Goal: Task Accomplishment & Management: Manage account settings

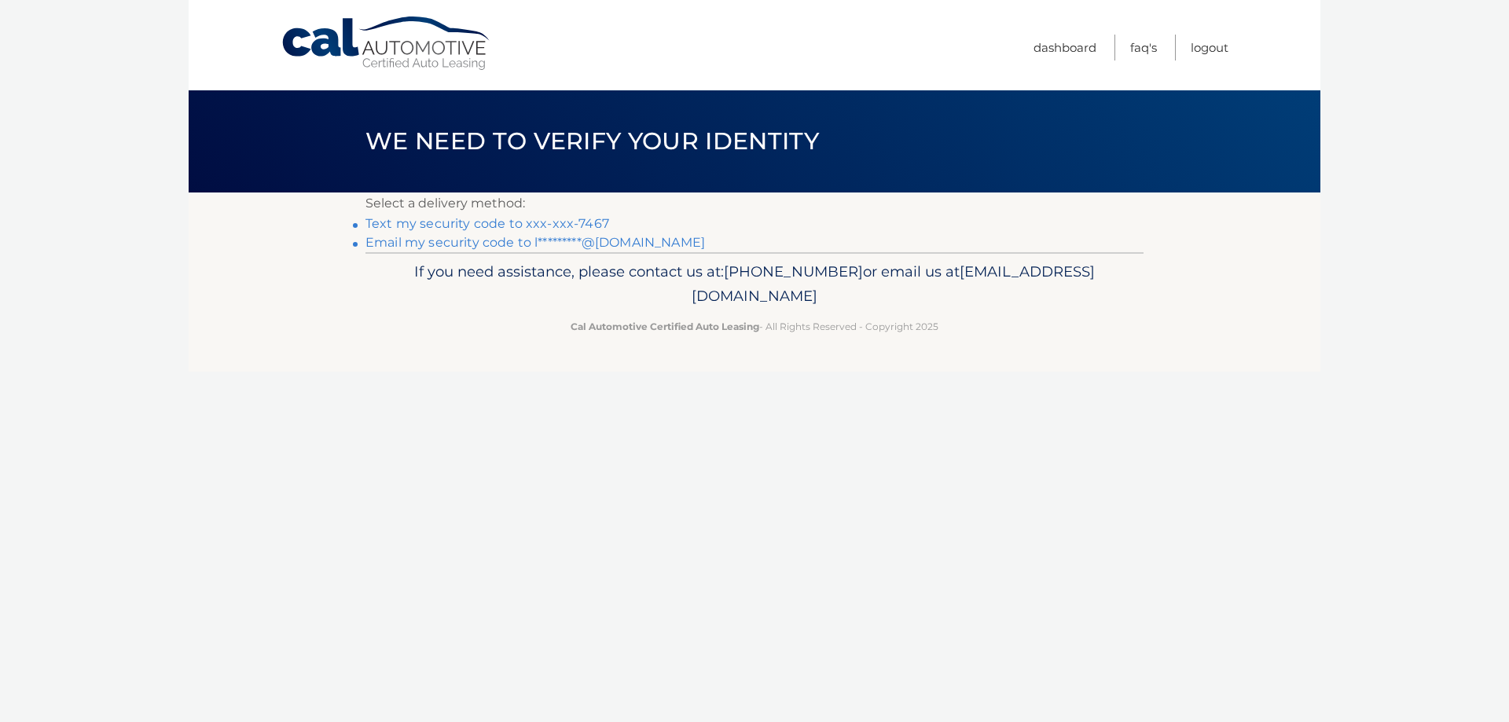
click at [523, 222] on link "Text my security code to xxx-xxx-7467" at bounding box center [487, 223] width 244 height 15
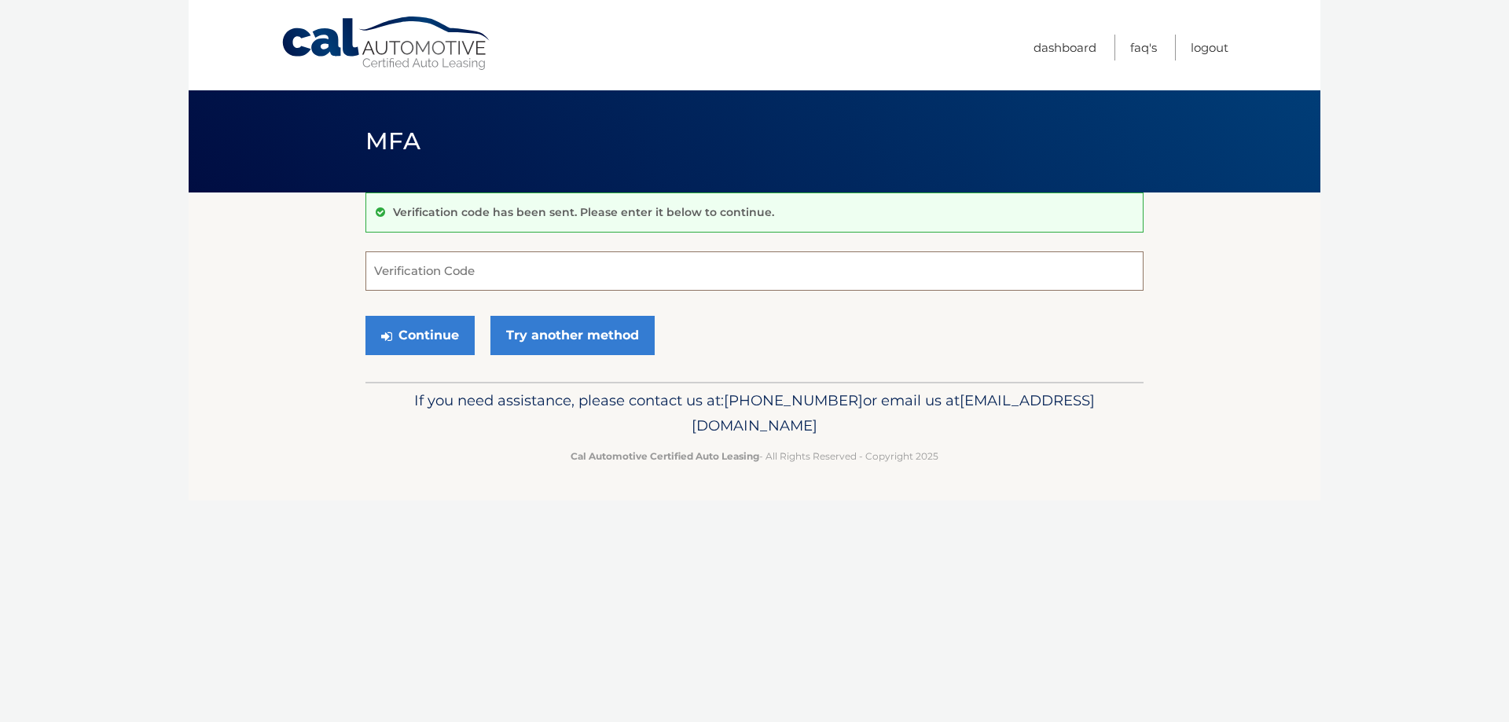
click at [473, 278] on input "Verification Code" at bounding box center [754, 270] width 778 height 39
type input "751096"
click at [400, 332] on button "Continue" at bounding box center [419, 335] width 109 height 39
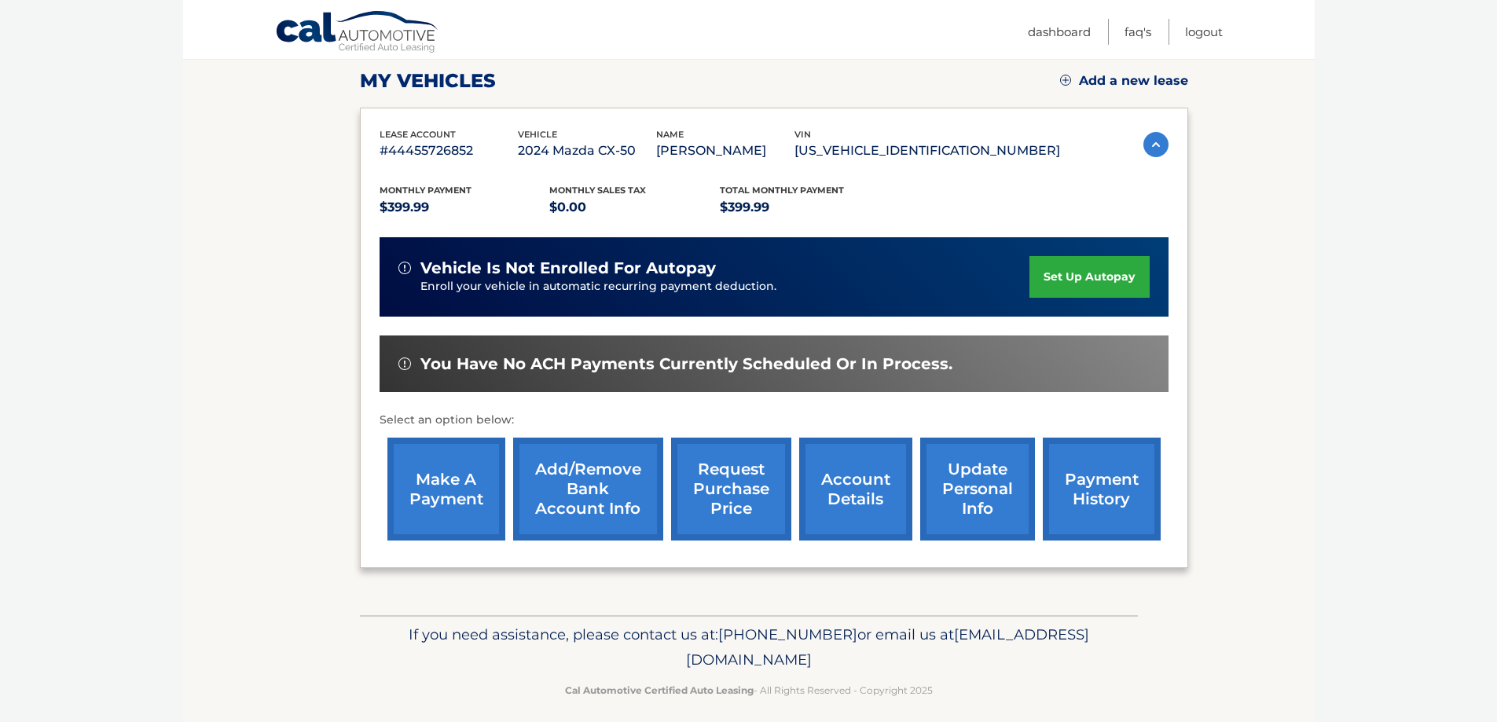
scroll to position [230, 0]
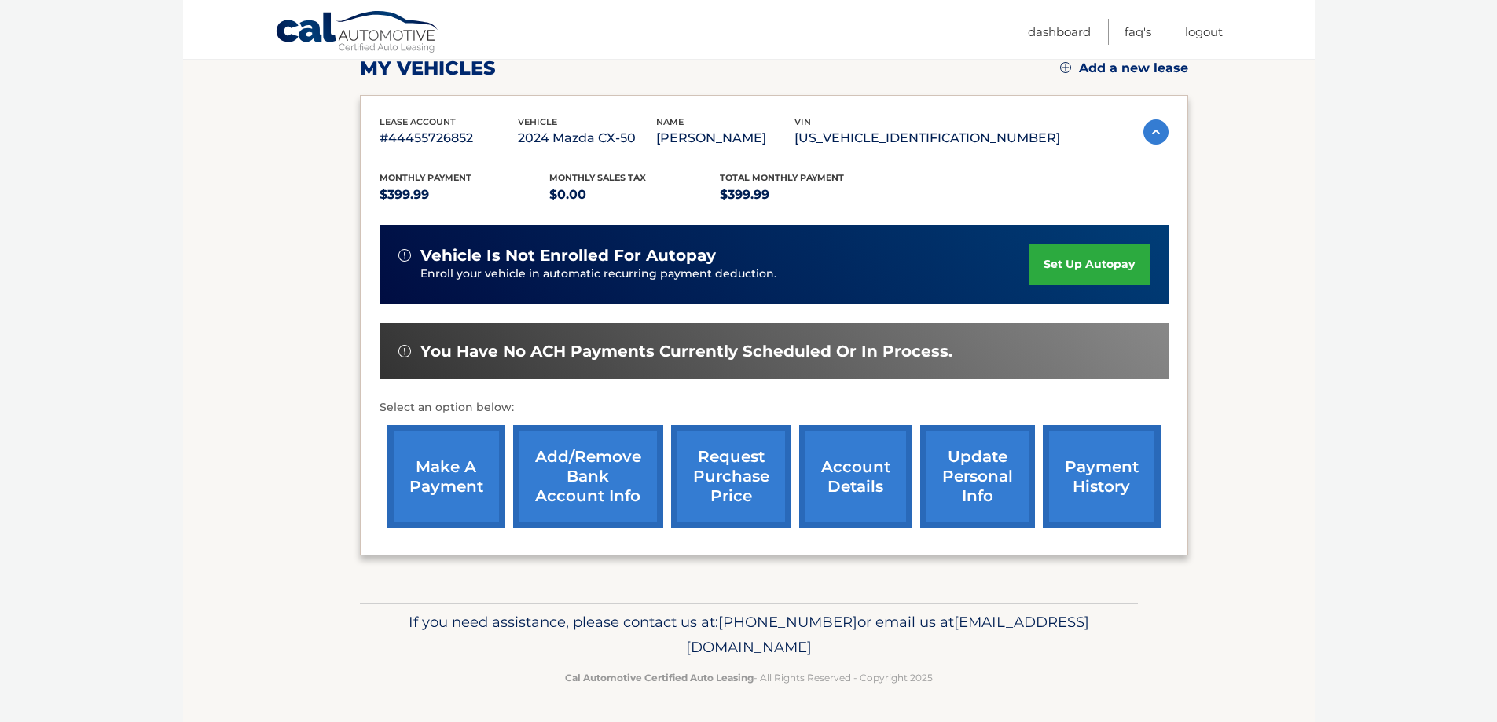
click at [844, 475] on link "account details" at bounding box center [855, 476] width 113 height 103
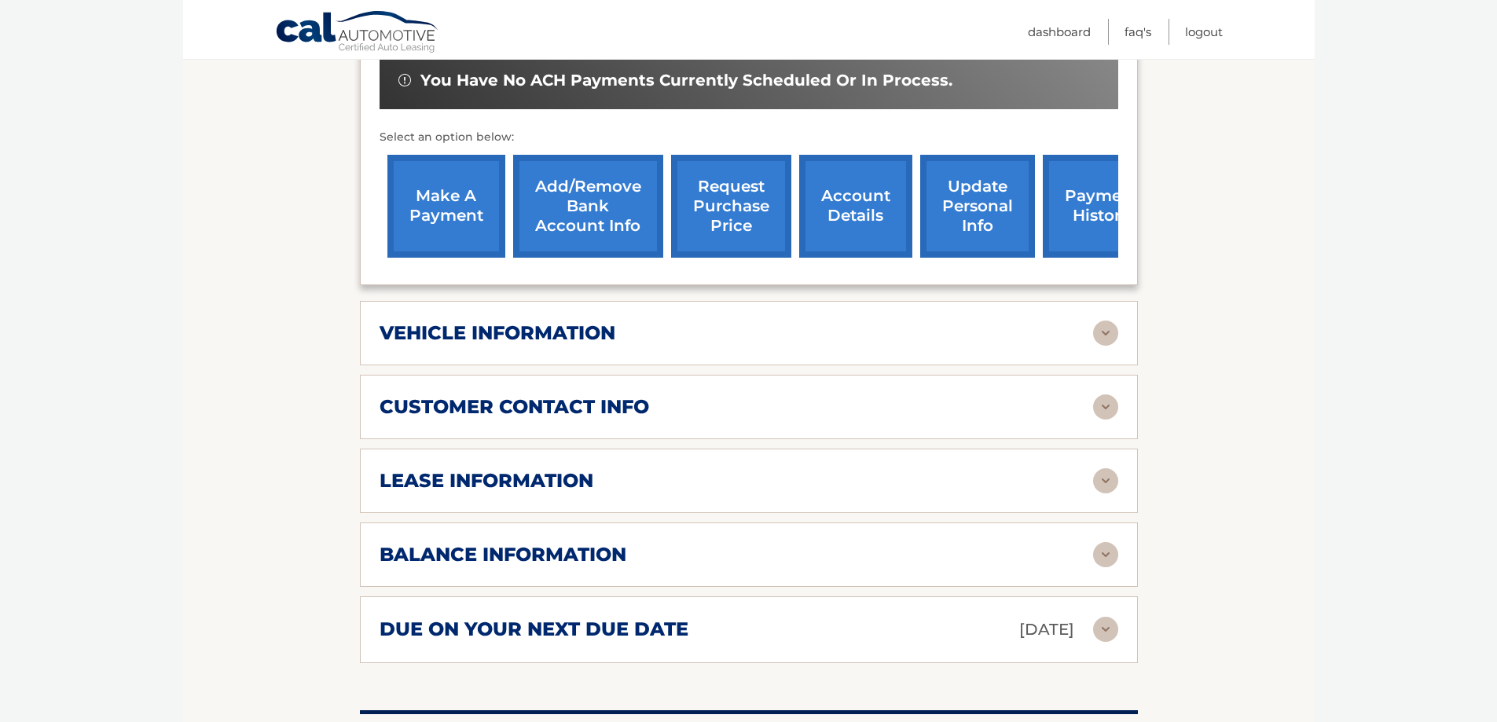
scroll to position [524, 0]
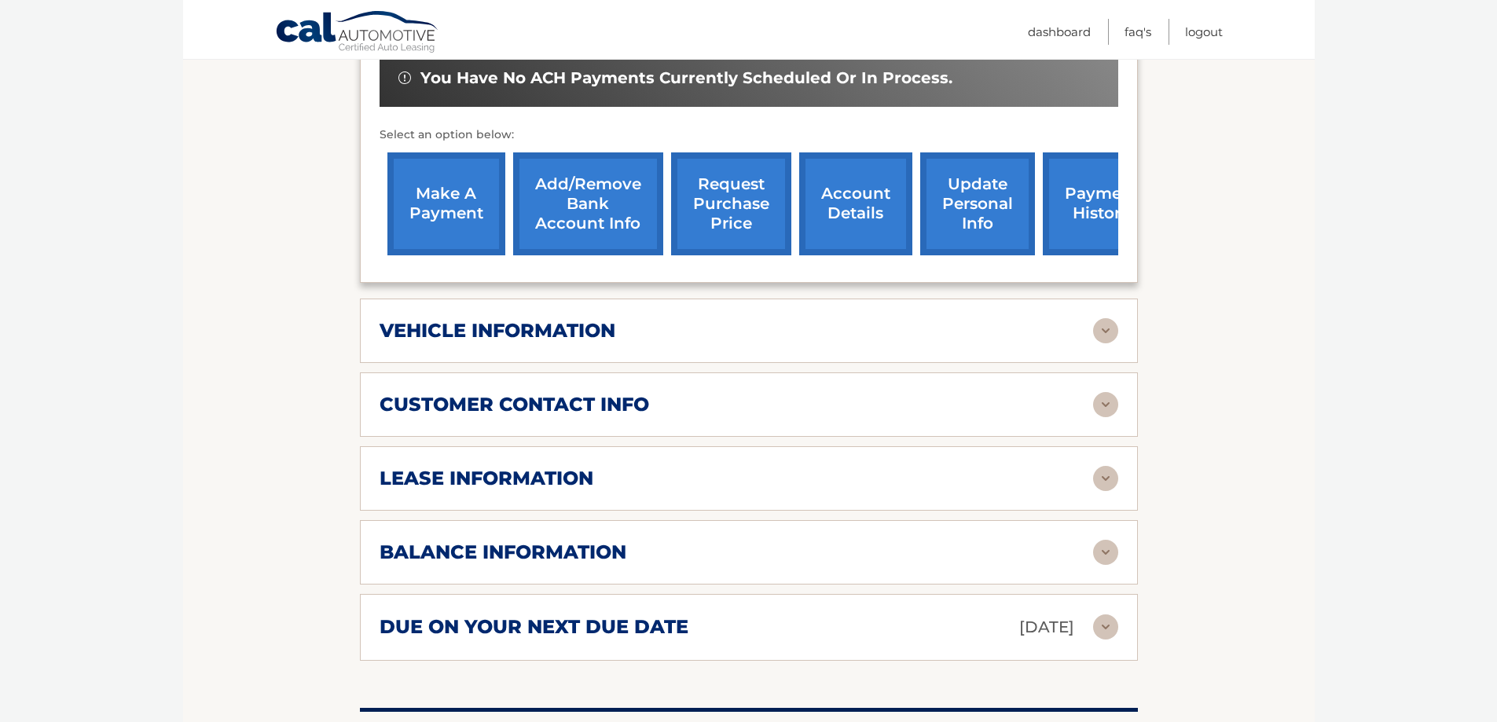
click at [1091, 630] on div "due on your next due date [DATE]" at bounding box center [737, 628] width 714 height 28
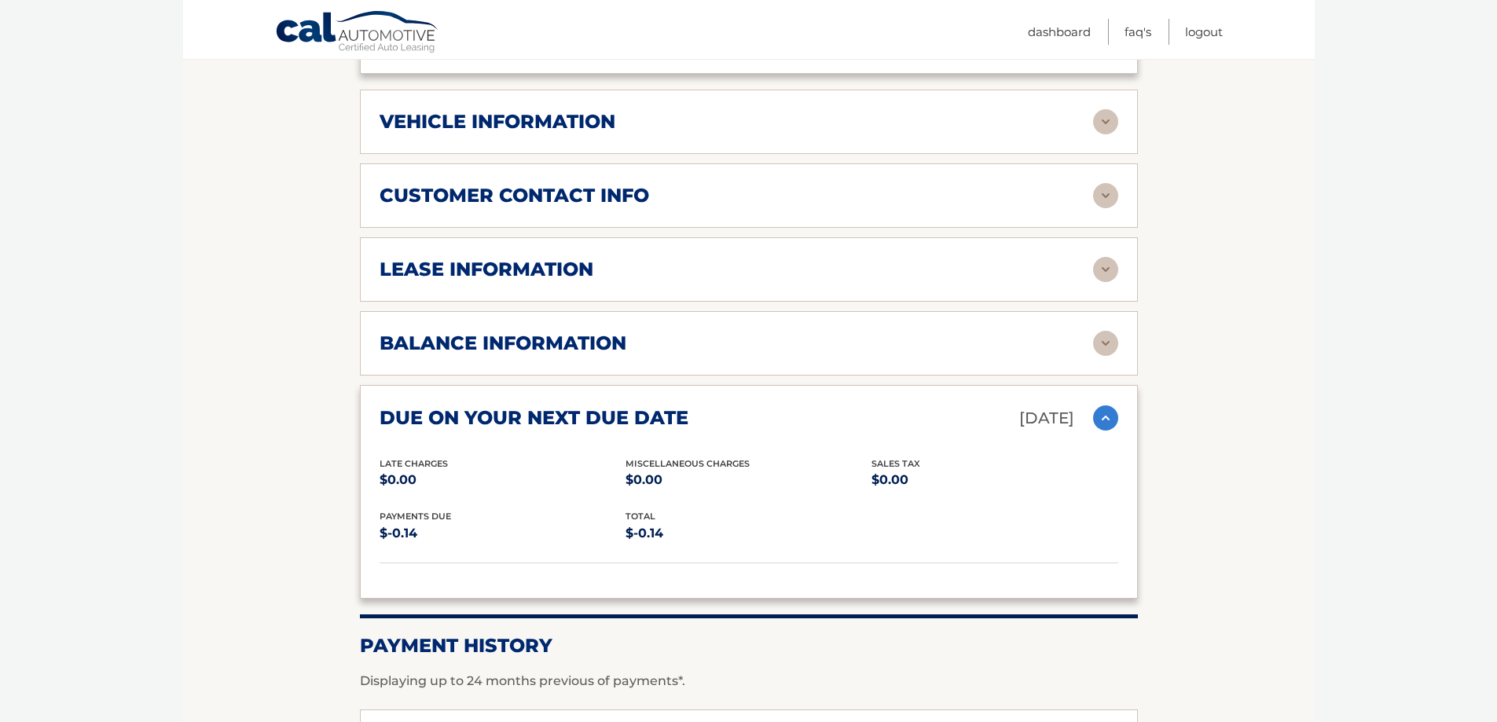
scroll to position [839, 0]
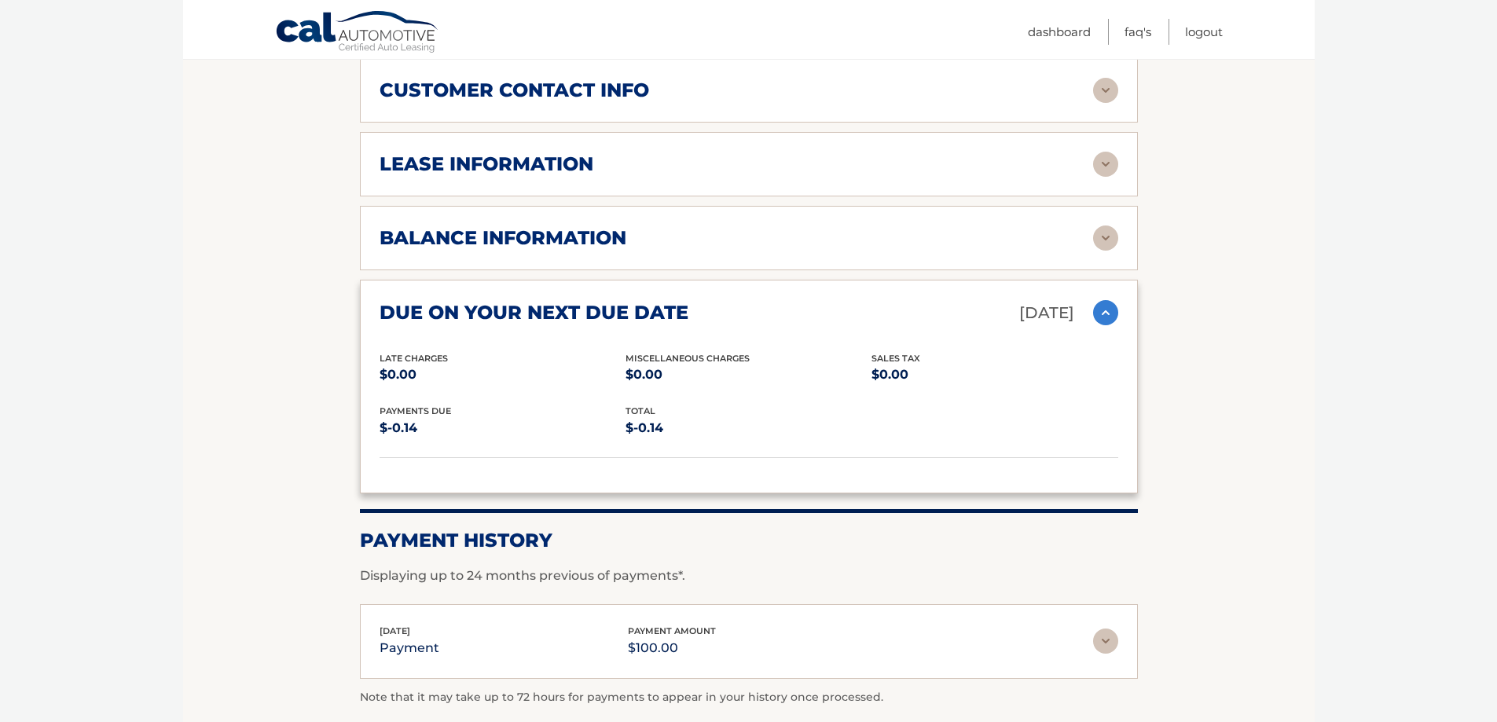
click at [1093, 241] on img at bounding box center [1105, 238] width 25 height 25
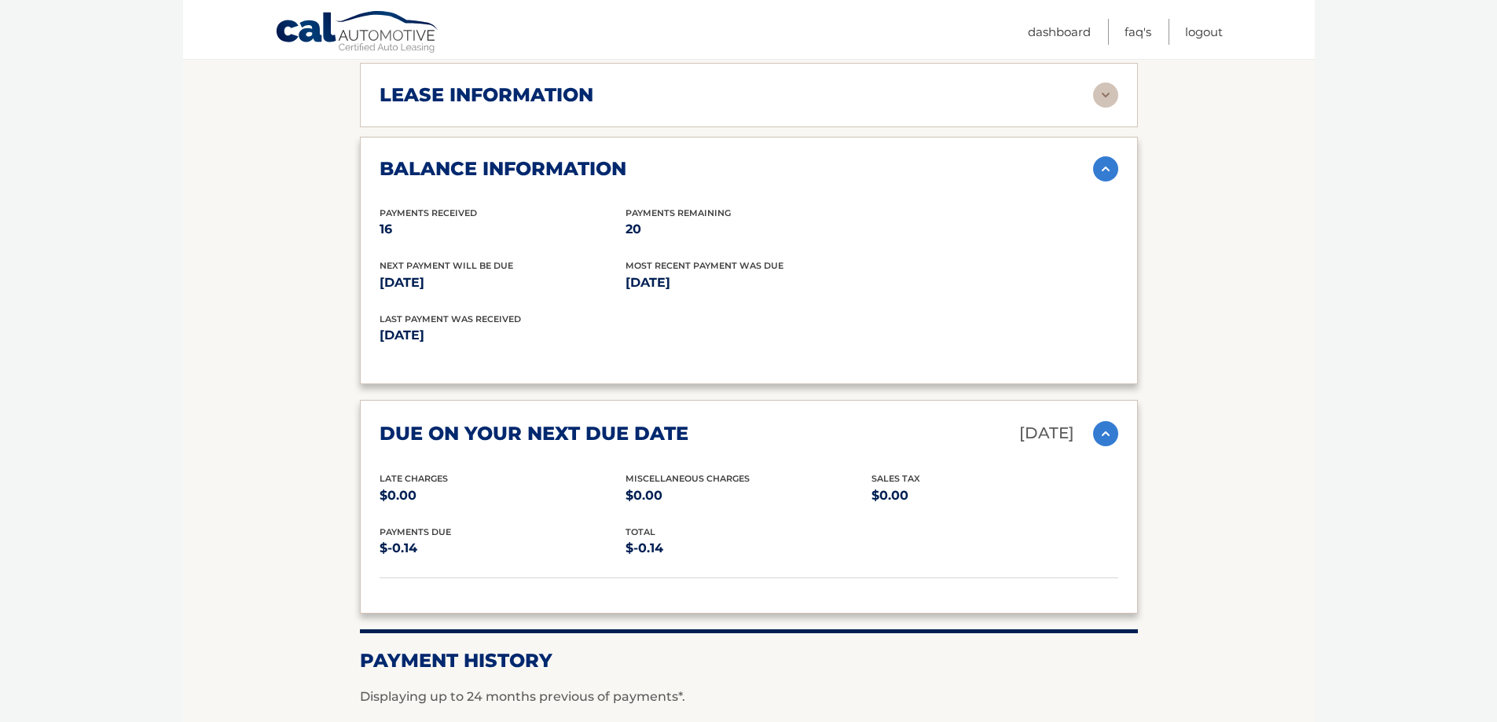
scroll to position [943, 0]
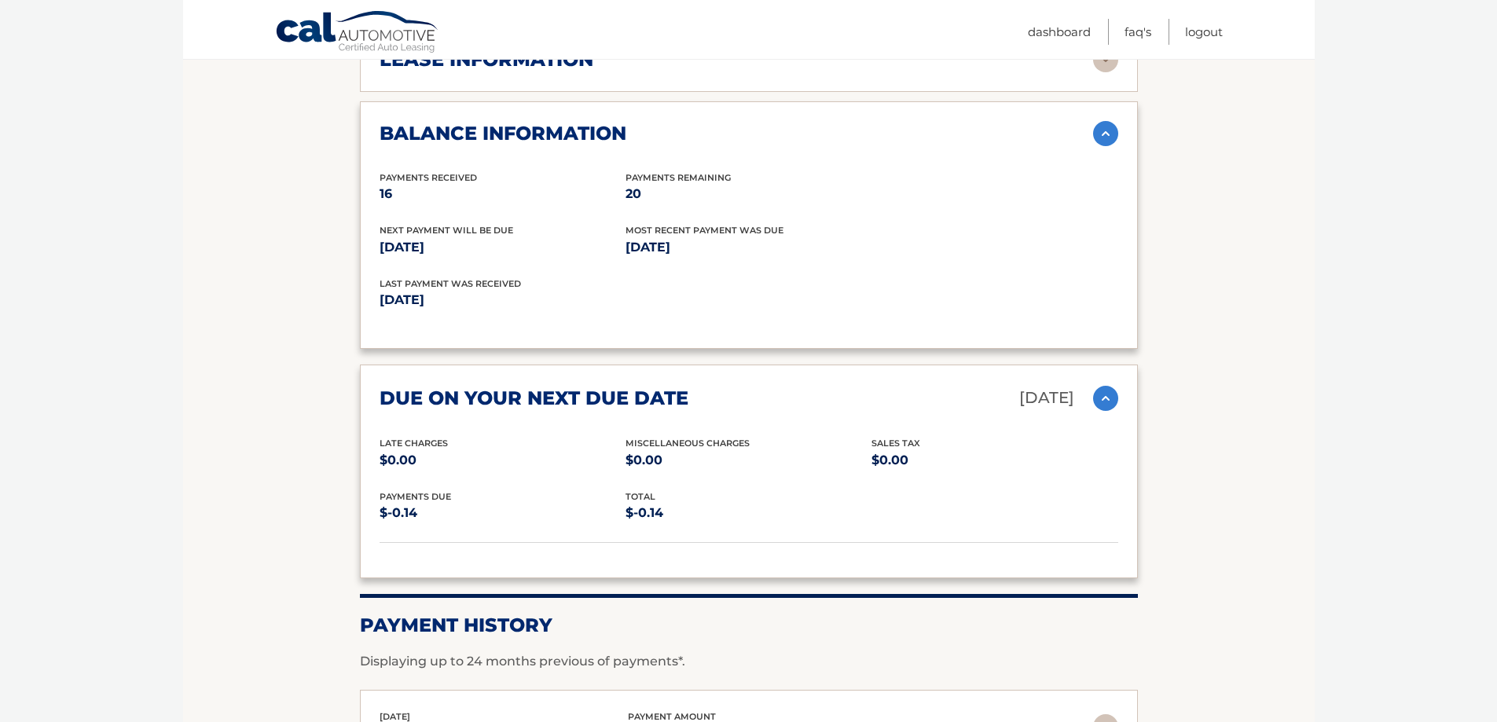
click at [1099, 135] on img at bounding box center [1105, 133] width 25 height 25
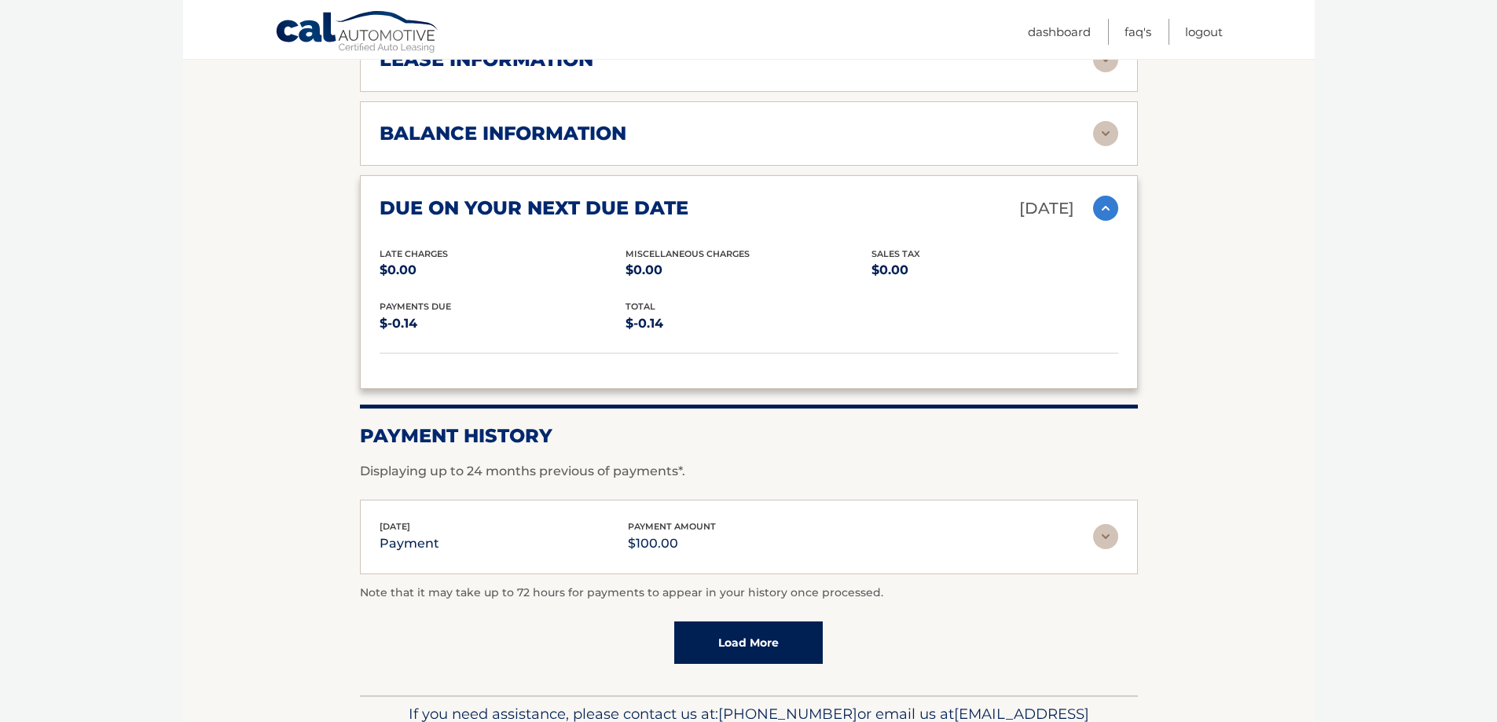
click at [1104, 535] on img at bounding box center [1105, 536] width 25 height 25
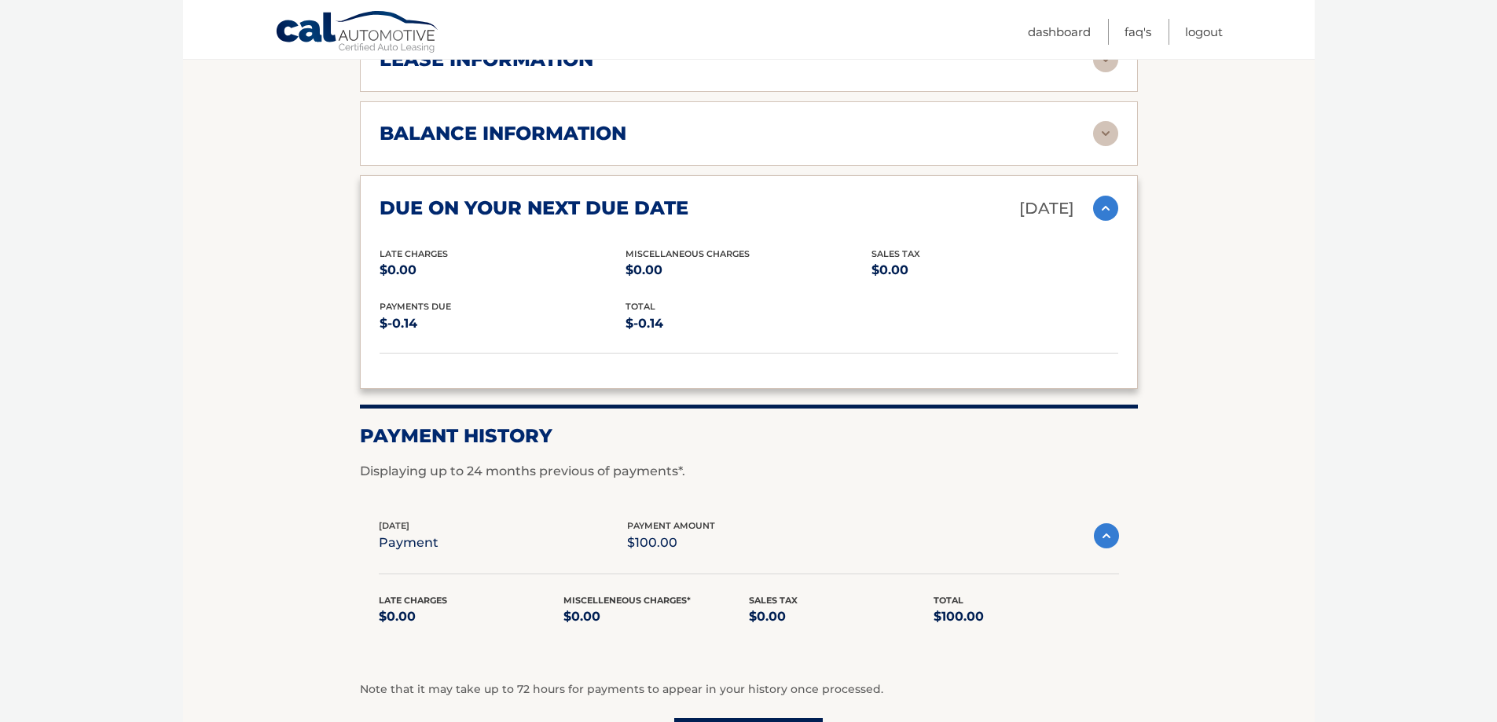
click at [1104, 535] on img at bounding box center [1106, 535] width 25 height 25
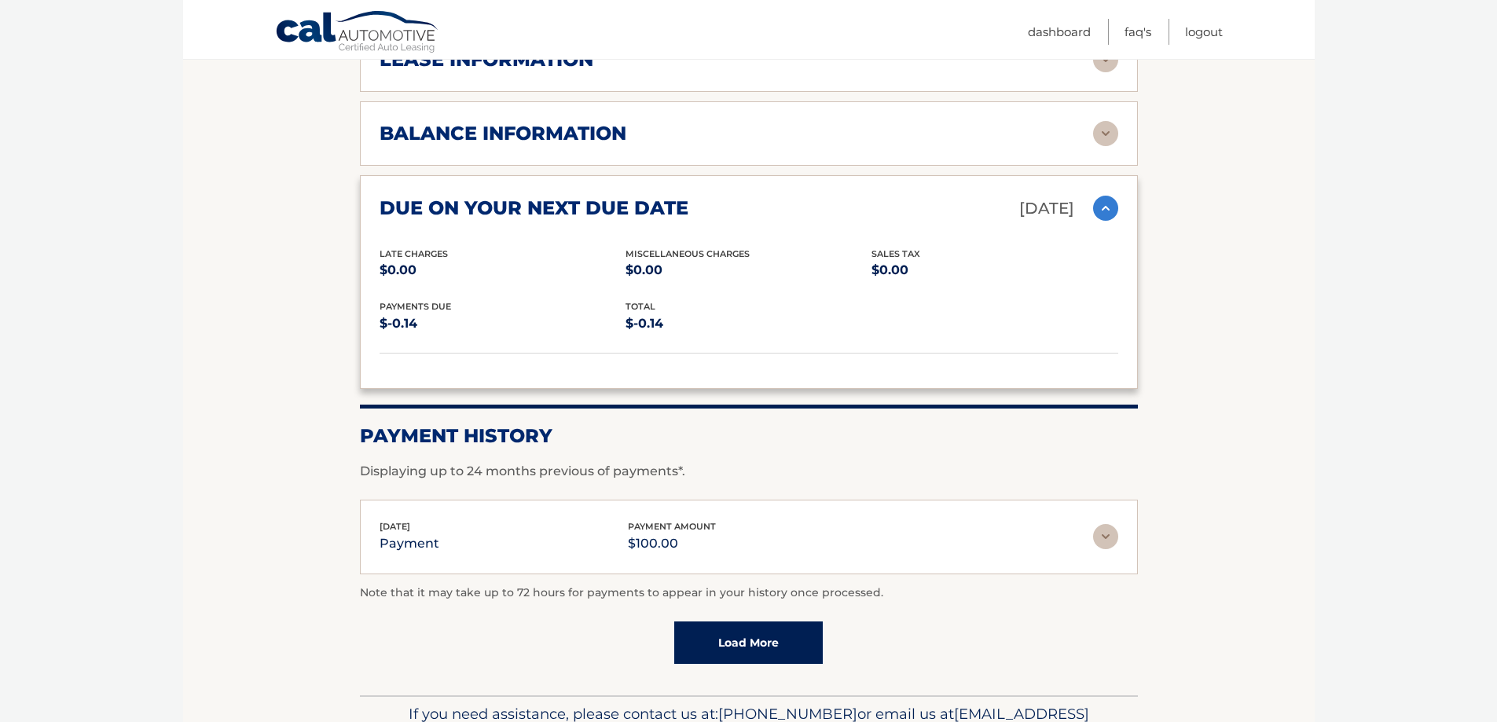
click at [1117, 206] on img at bounding box center [1105, 208] width 25 height 25
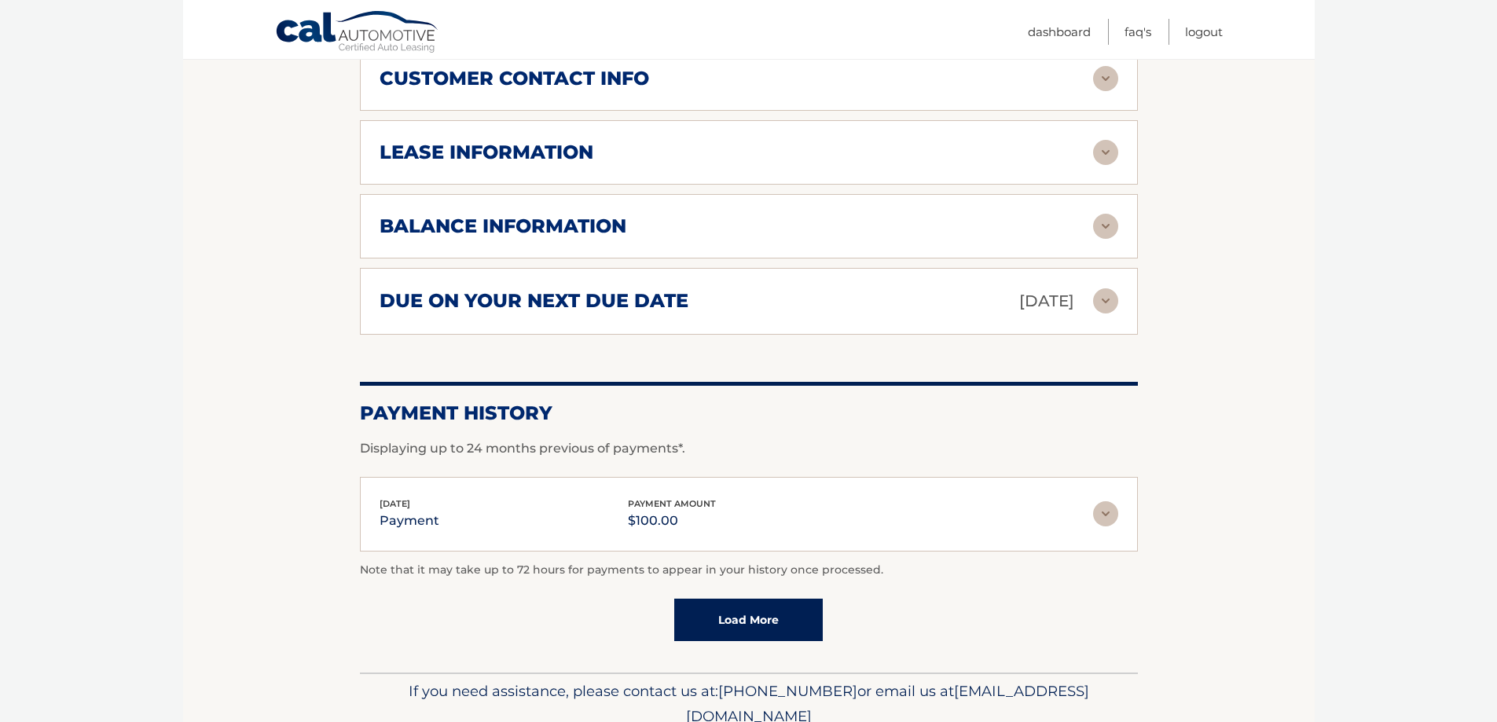
scroll to position [815, 0]
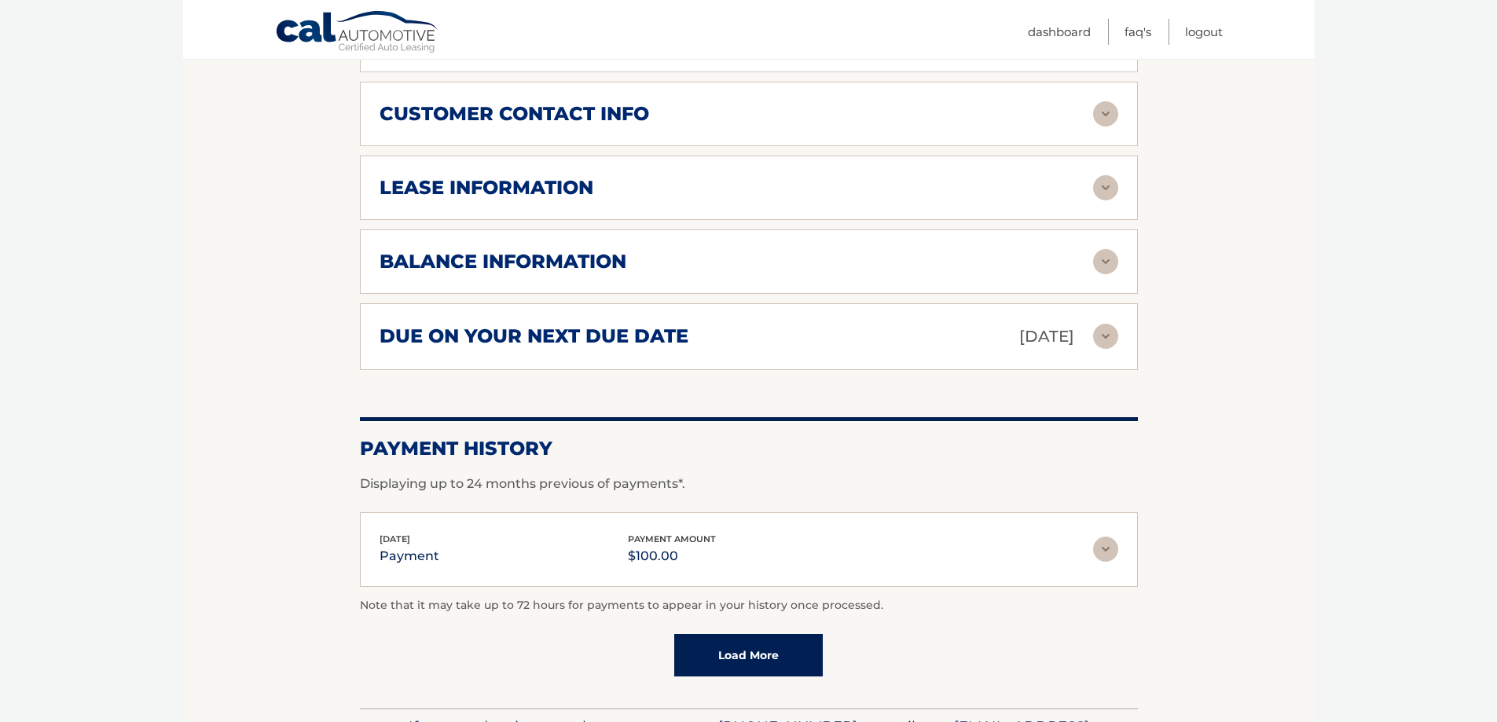
click at [1102, 190] on img at bounding box center [1105, 187] width 25 height 25
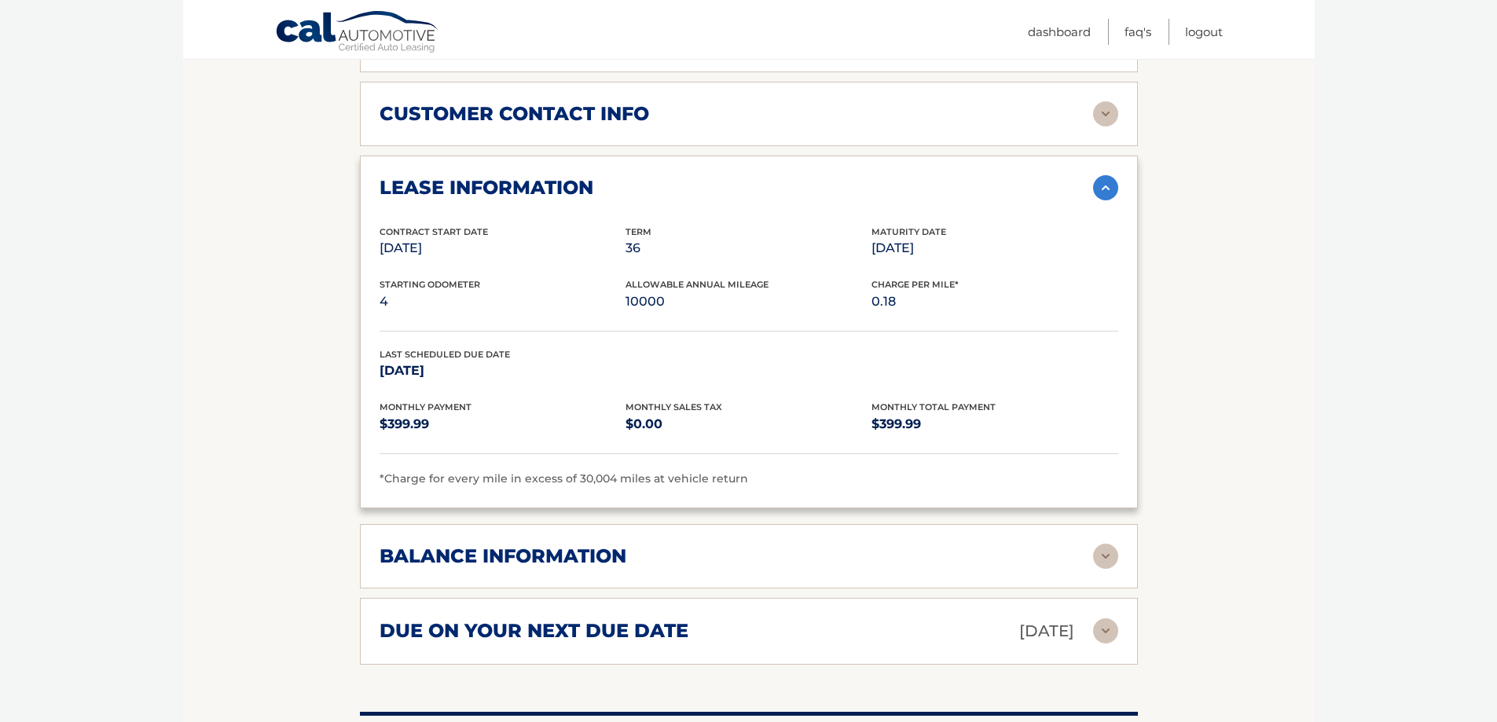
click at [1102, 190] on img at bounding box center [1105, 187] width 25 height 25
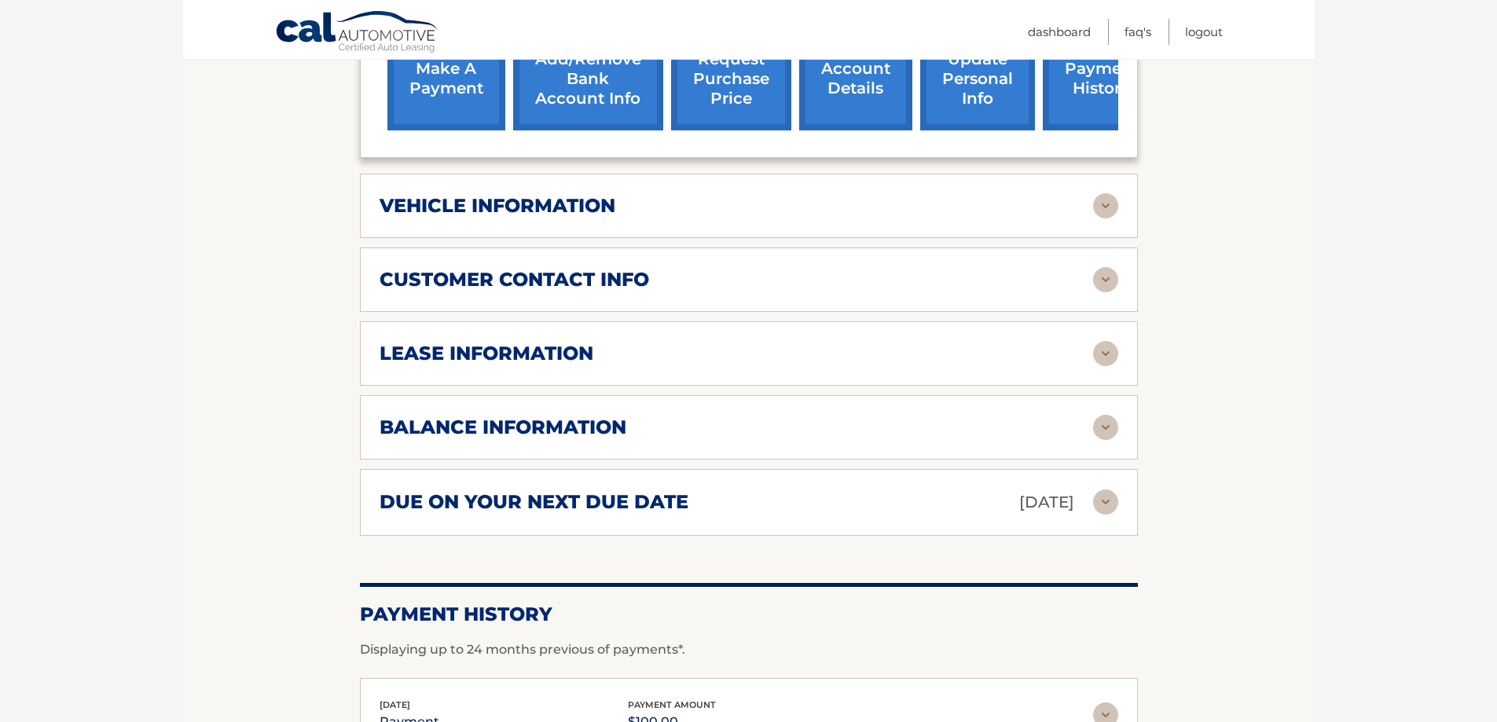
scroll to position [605, 0]
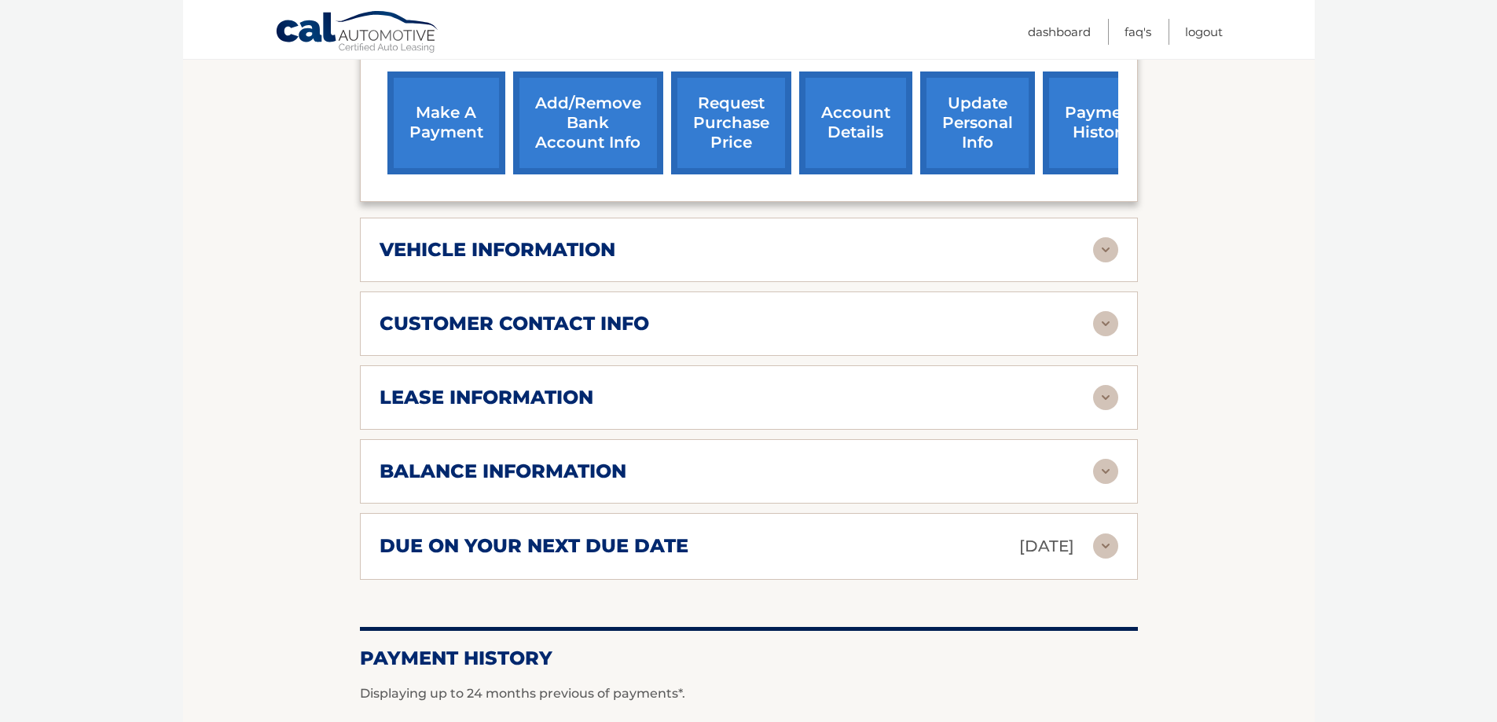
click at [1103, 395] on img at bounding box center [1105, 397] width 25 height 25
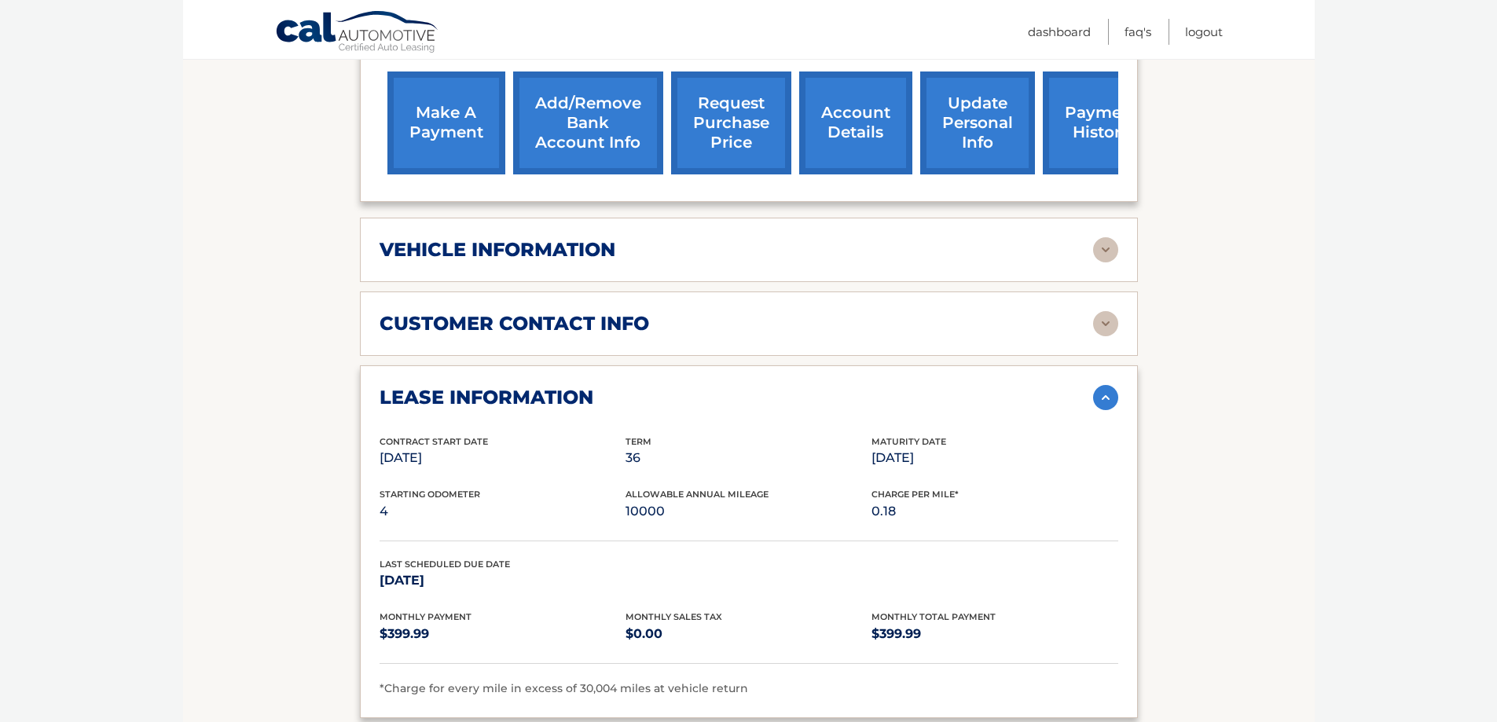
click at [1103, 395] on img at bounding box center [1105, 397] width 25 height 25
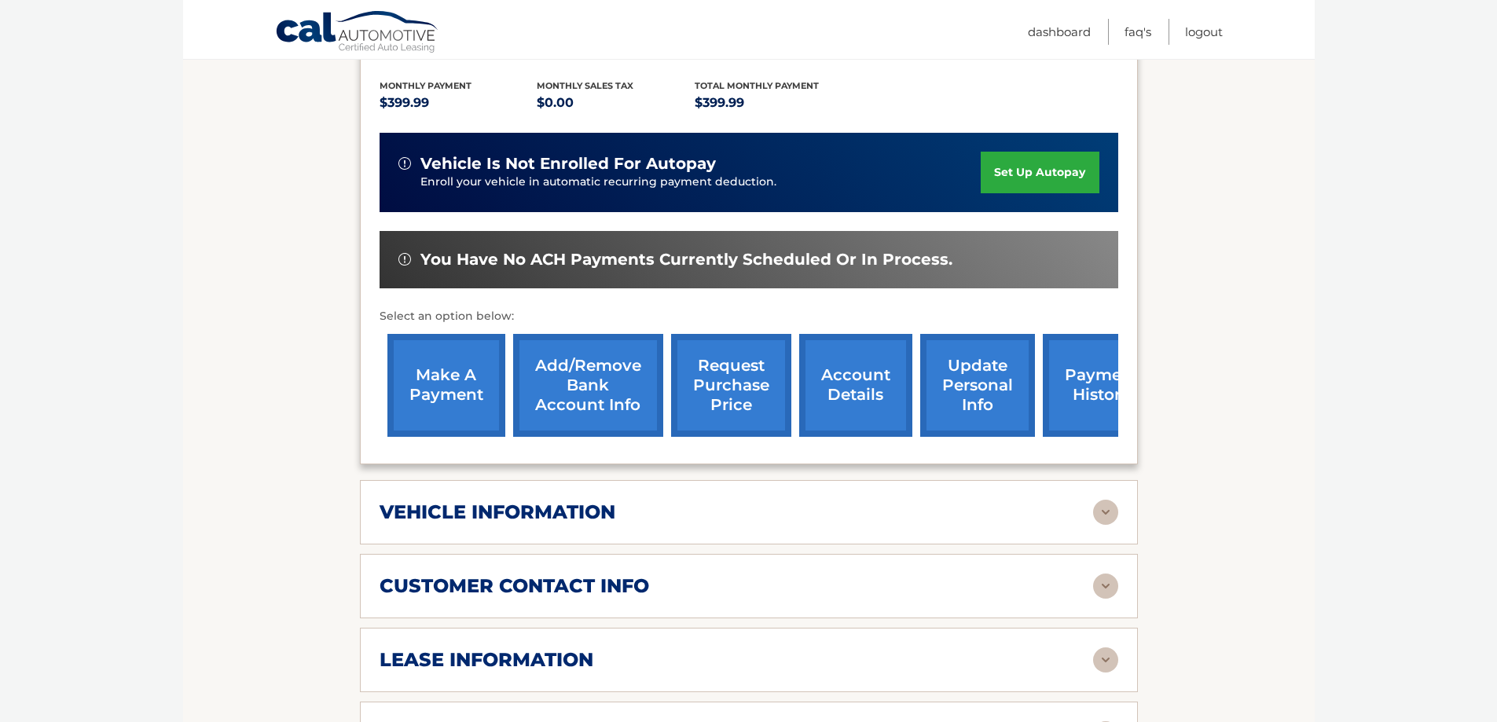
scroll to position [291, 0]
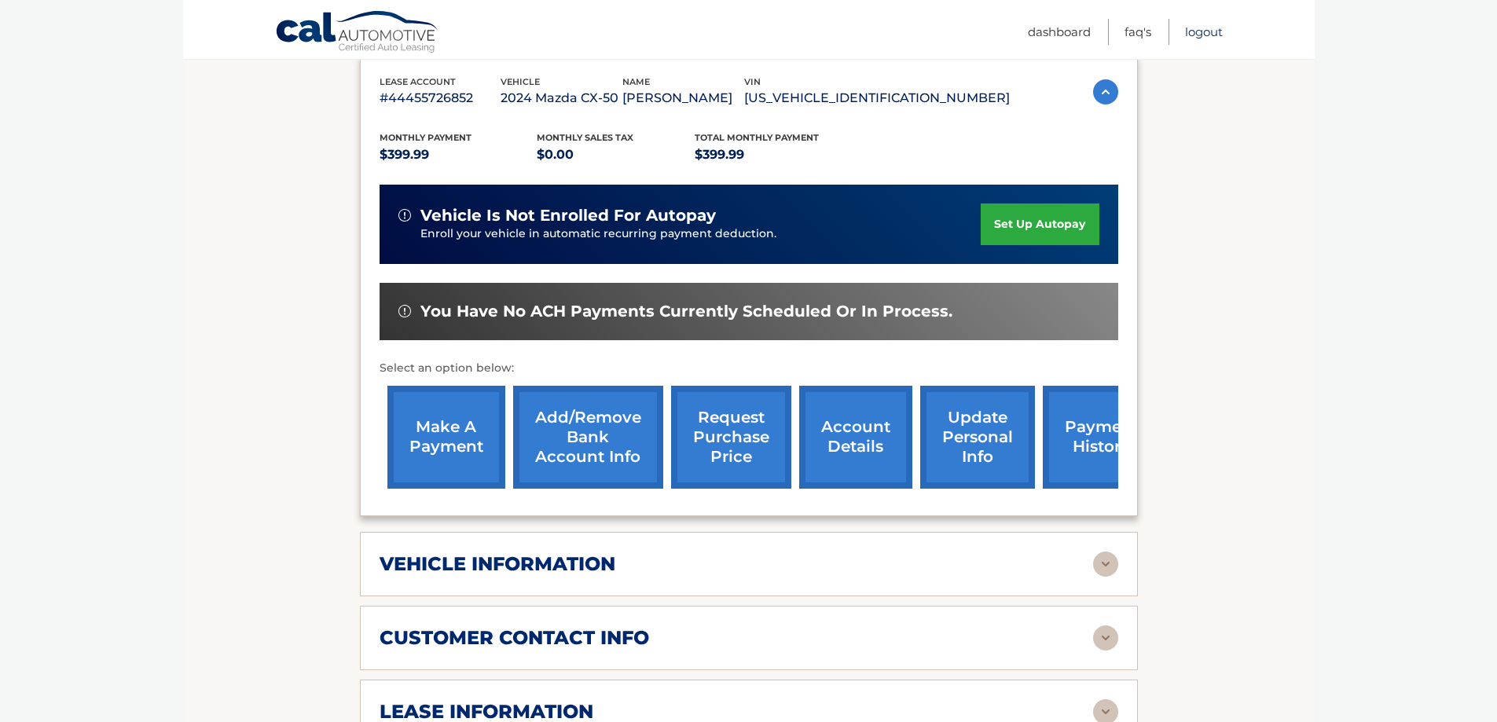
click at [1198, 34] on link "Logout" at bounding box center [1204, 32] width 38 height 26
